Goal: Navigation & Orientation: Find specific page/section

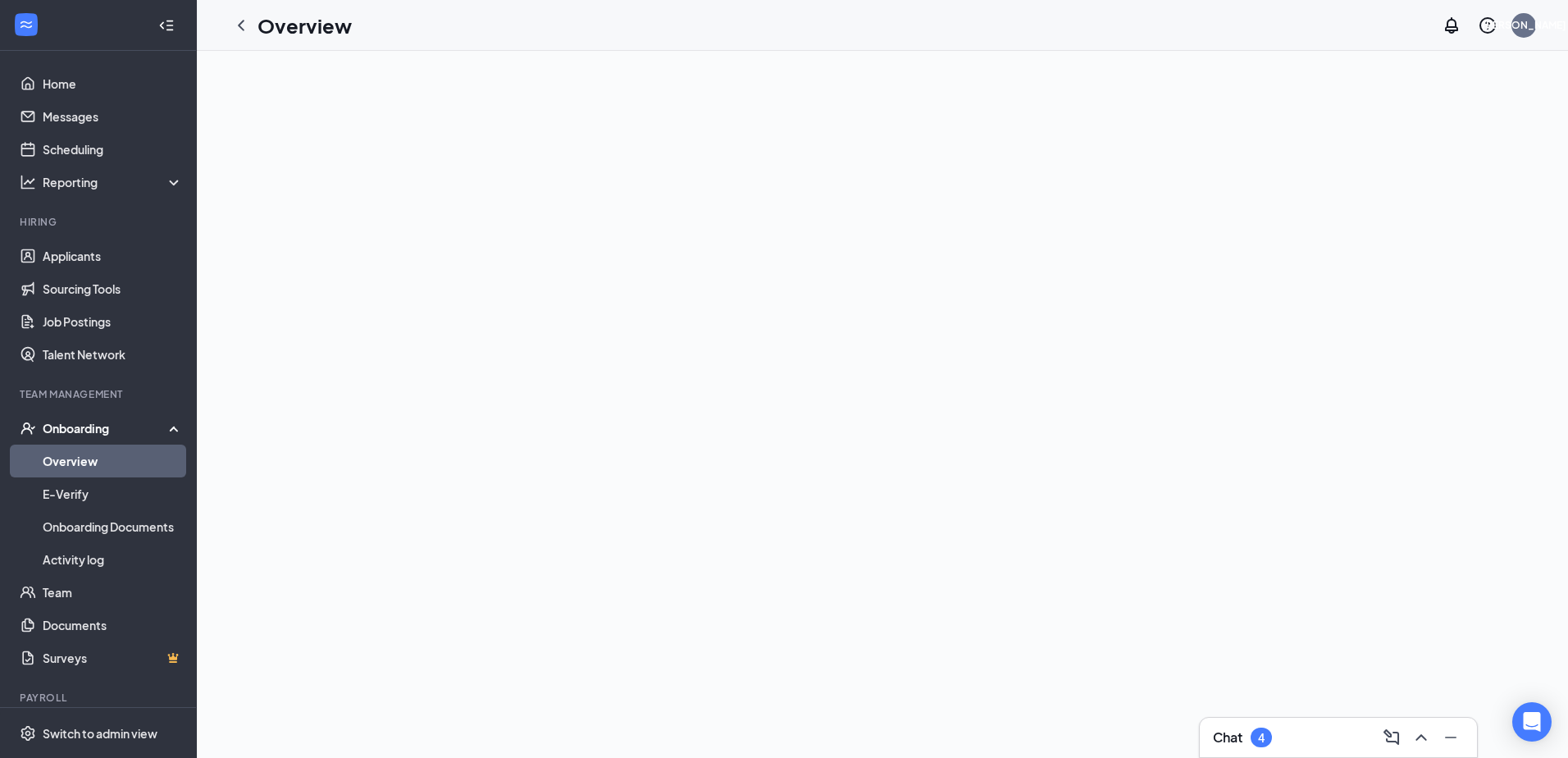
click at [84, 432] on div "Onboarding" at bounding box center [106, 429] width 127 height 17
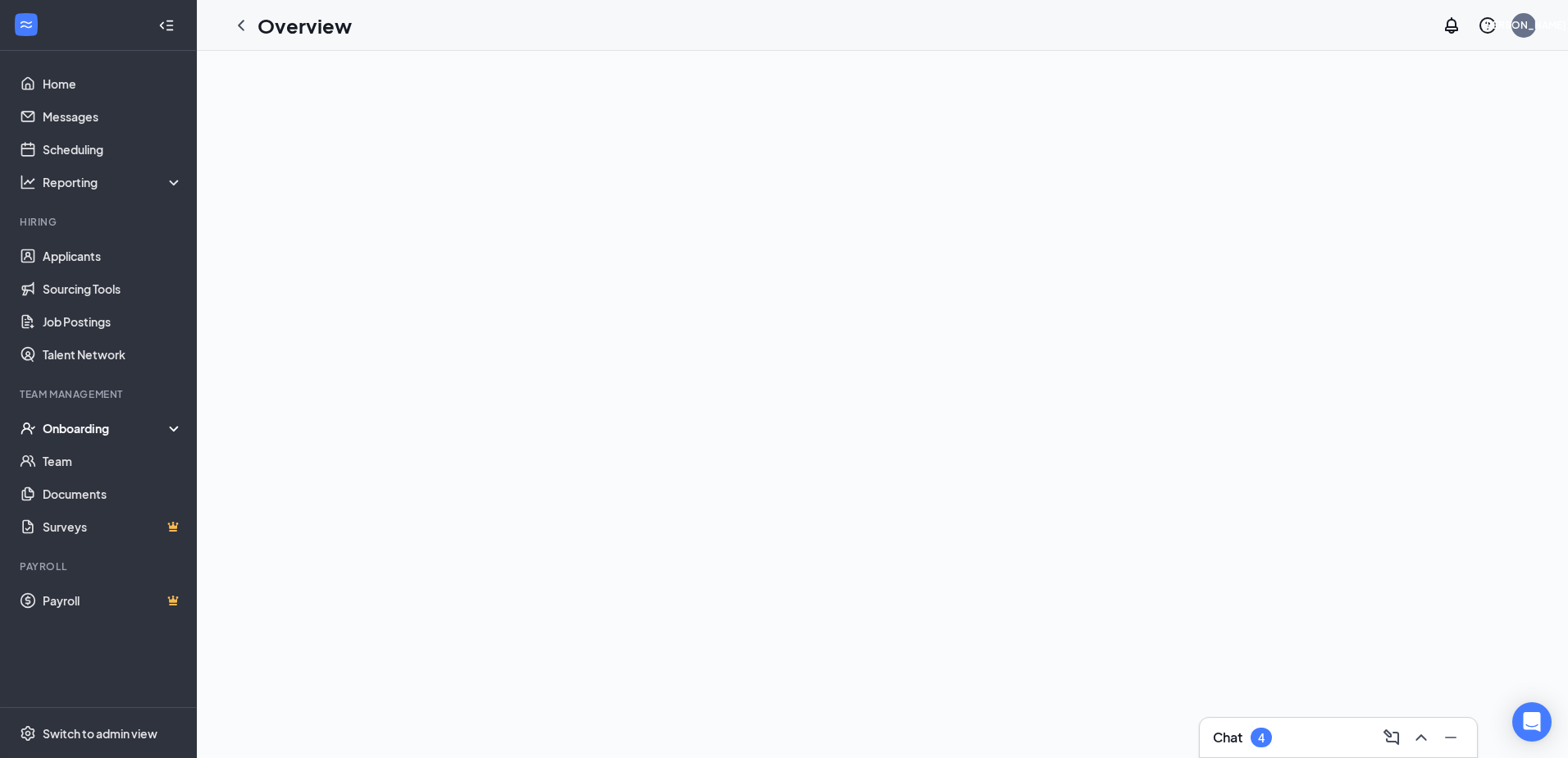
click at [84, 432] on div "Onboarding" at bounding box center [106, 429] width 127 height 17
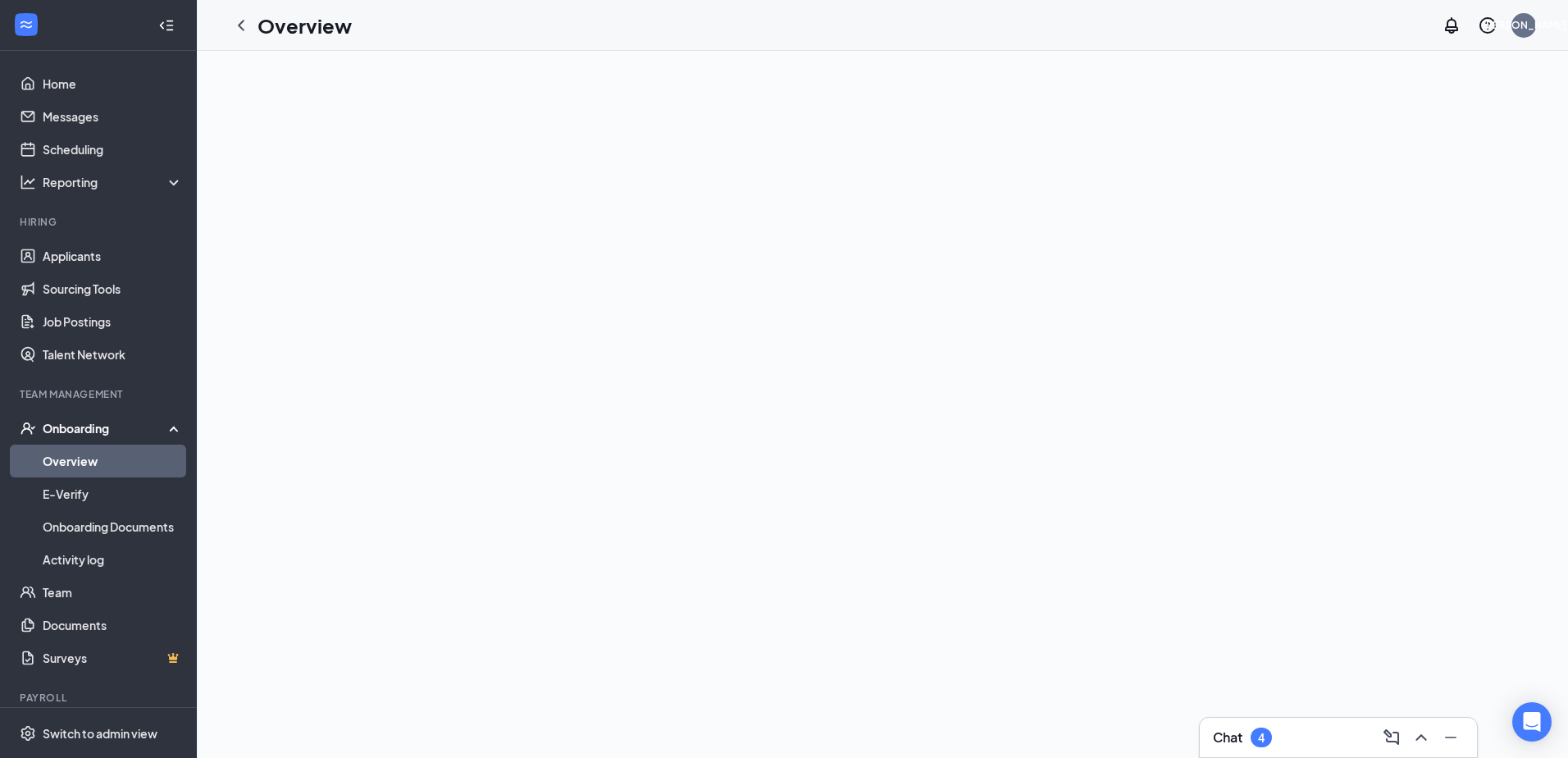
click at [87, 462] on link "Overview" at bounding box center [113, 462] width 141 height 33
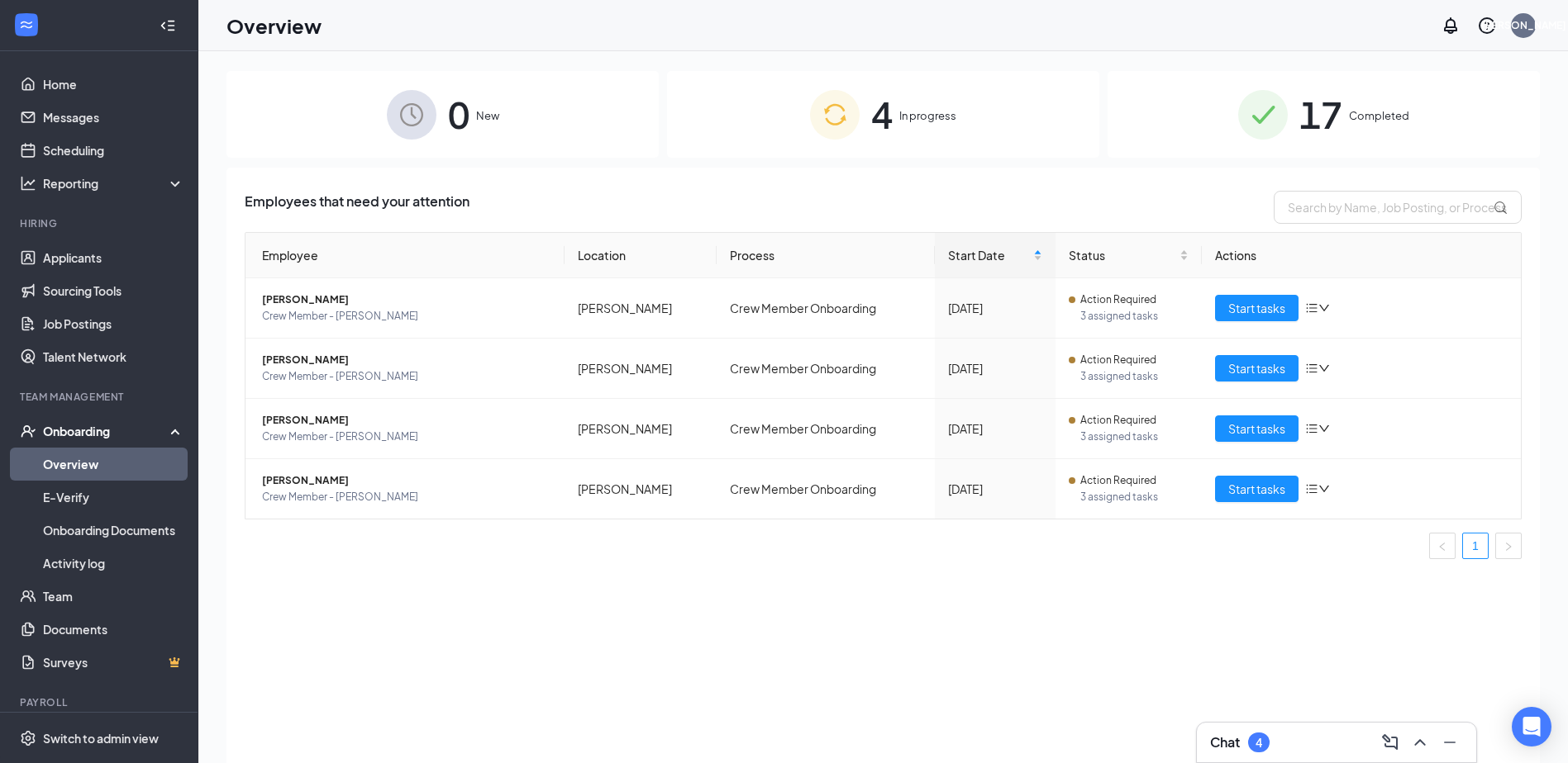
click at [854, 128] on img at bounding box center [835, 115] width 50 height 50
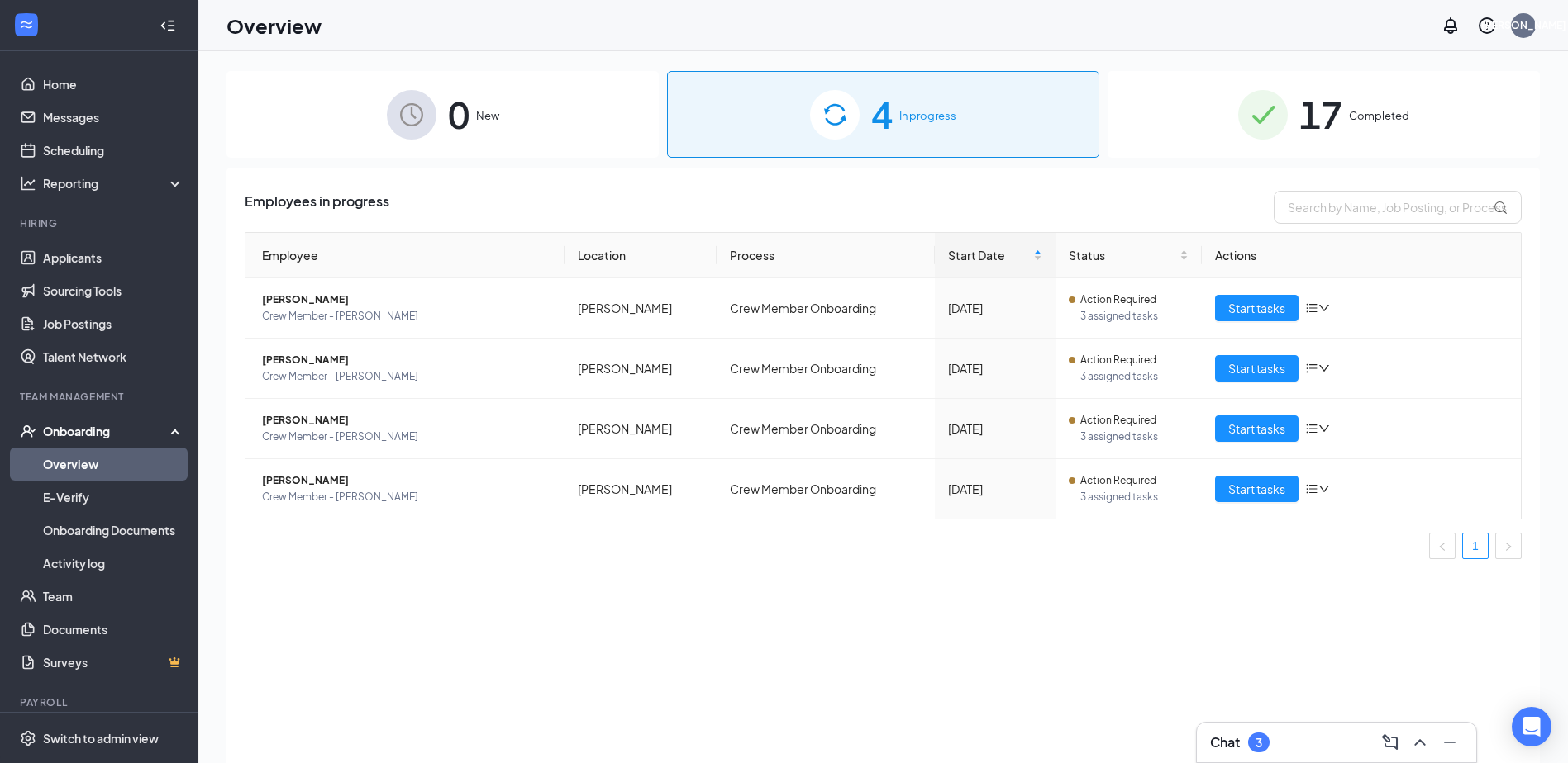
click at [1281, 98] on img at bounding box center [1263, 115] width 50 height 50
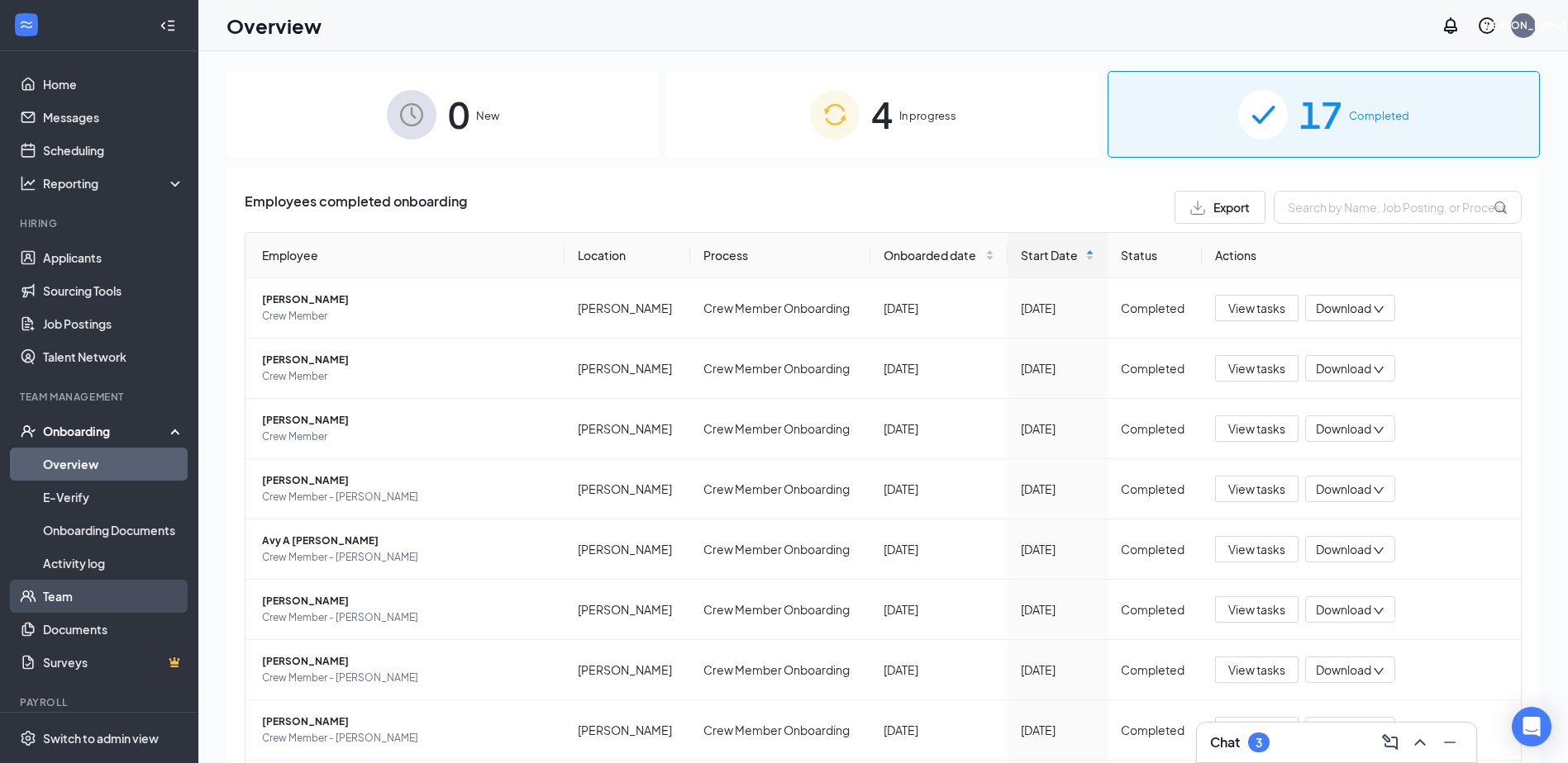
click at [97, 601] on link "Team" at bounding box center [114, 596] width 142 height 33
